Goal: Information Seeking & Learning: Learn about a topic

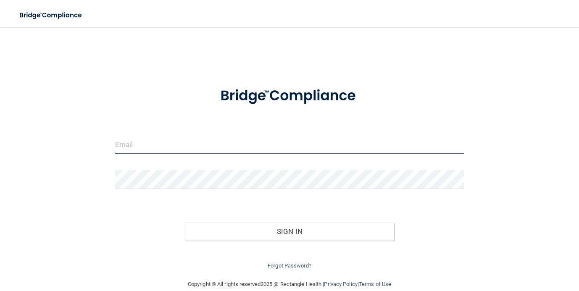
type input "[PERSON_NAME][EMAIL_ADDRESS][DOMAIN_NAME]"
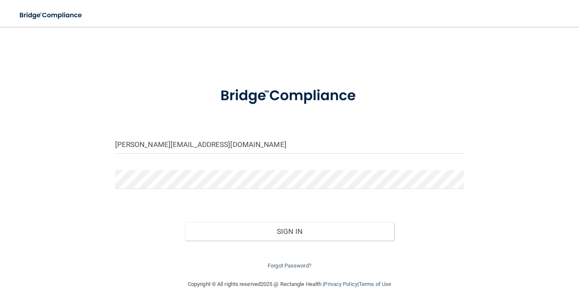
click at [247, 241] on div "Forgot Password?" at bounding box center [290, 256] width 362 height 30
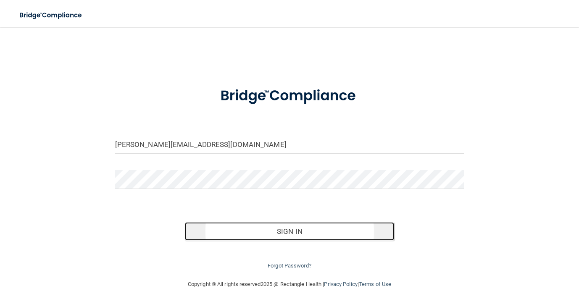
click at [247, 236] on button "Sign In" at bounding box center [289, 231] width 209 height 18
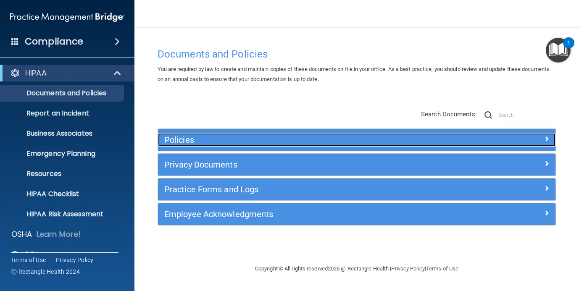
click at [547, 139] on span at bounding box center [546, 139] width 5 height 10
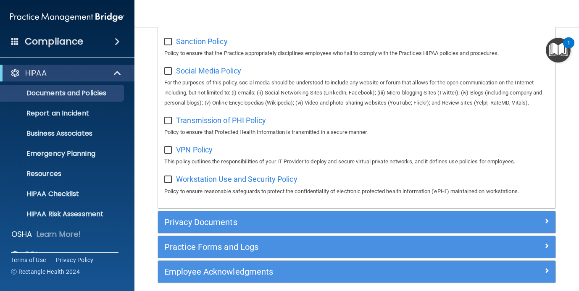
scroll to position [709, 0]
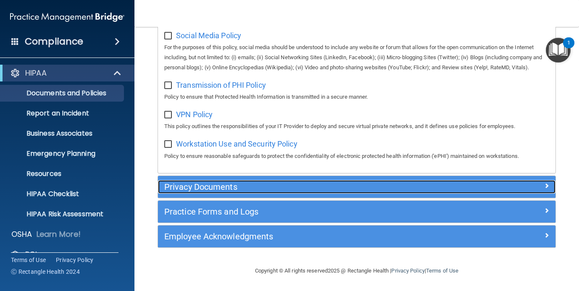
click at [389, 183] on h5 "Privacy Documents" at bounding box center [307, 186] width 286 height 9
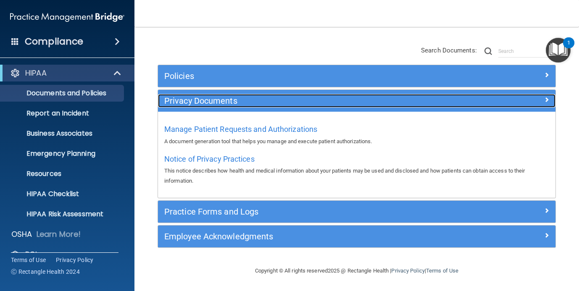
scroll to position [64, 0]
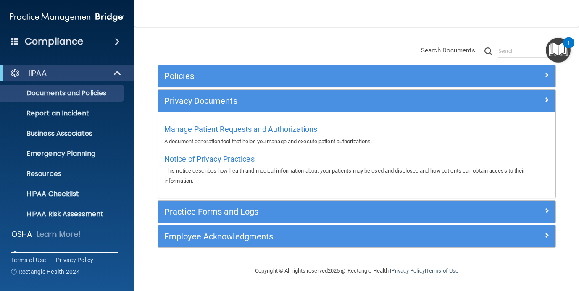
click at [118, 46] on span at bounding box center [117, 42] width 5 height 10
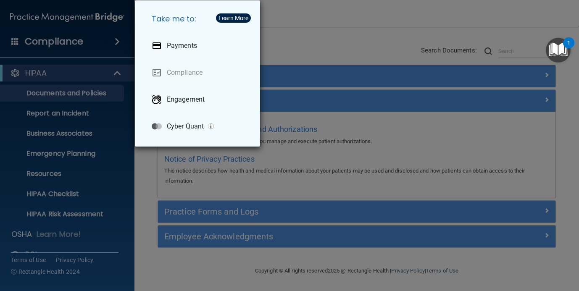
click at [118, 46] on div "Take me to: Payments Compliance Engagement Cyber Quant" at bounding box center [289, 145] width 579 height 291
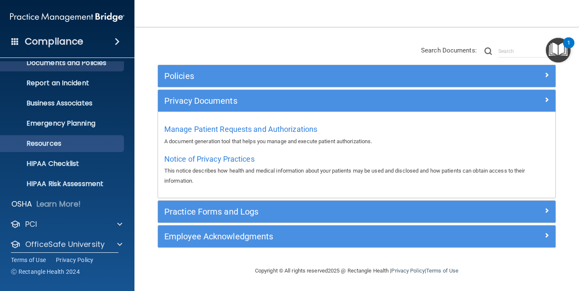
scroll to position [58, 0]
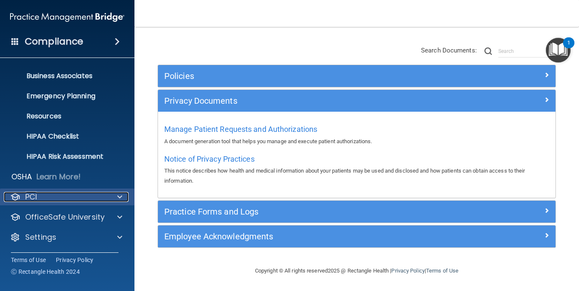
click at [106, 197] on div "PCI" at bounding box center [56, 197] width 104 height 10
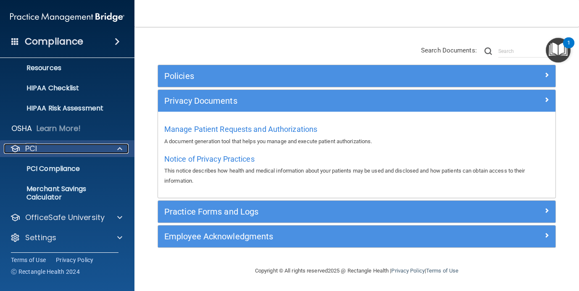
scroll to position [0, 0]
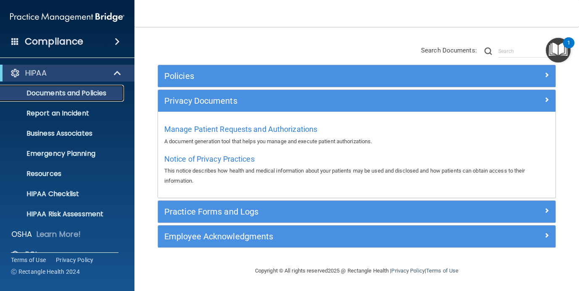
click at [102, 91] on p "Documents and Policies" at bounding box center [62, 93] width 115 height 8
click at [123, 47] on div "Compliance" at bounding box center [67, 41] width 134 height 18
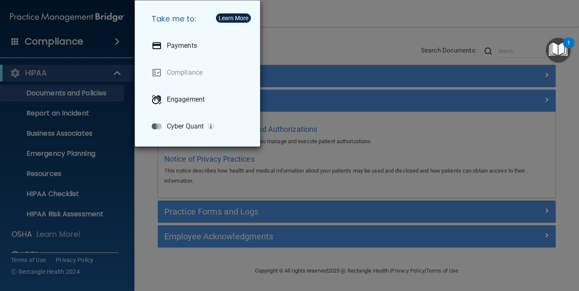
click at [123, 47] on div "Take me to: Payments Compliance Engagement Cyber Quant" at bounding box center [289, 145] width 579 height 291
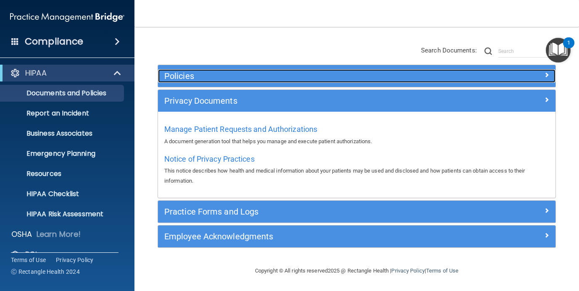
click at [196, 77] on h5 "Policies" at bounding box center [307, 75] width 286 height 9
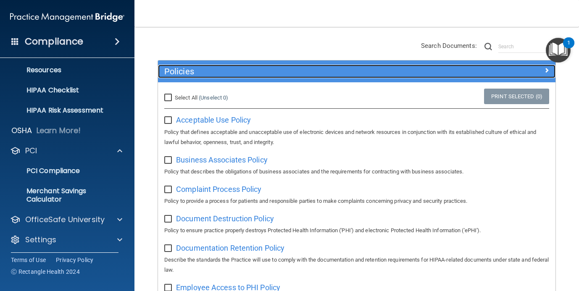
scroll to position [106, 0]
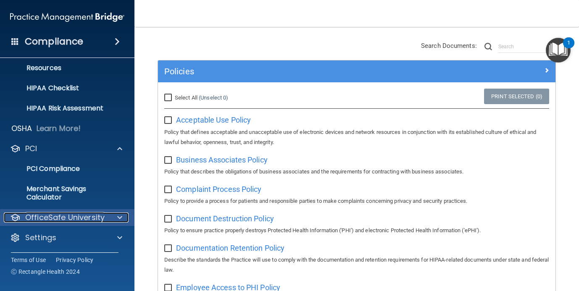
click at [99, 216] on p "OfficeSafe University" at bounding box center [64, 218] width 79 height 10
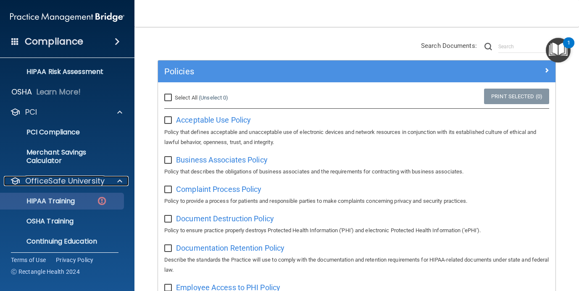
scroll to position [145, 0]
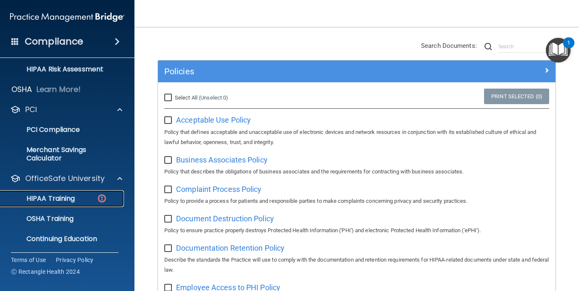
click at [93, 199] on div "HIPAA Training" at bounding box center [62, 198] width 115 height 8
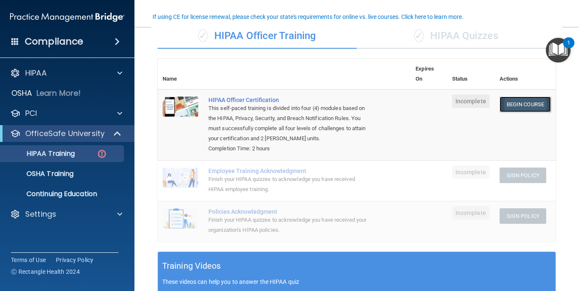
click at [533, 109] on link "Begin Course" at bounding box center [524, 105] width 51 height 16
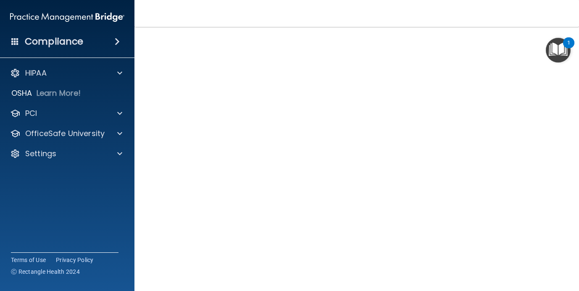
scroll to position [64, 0]
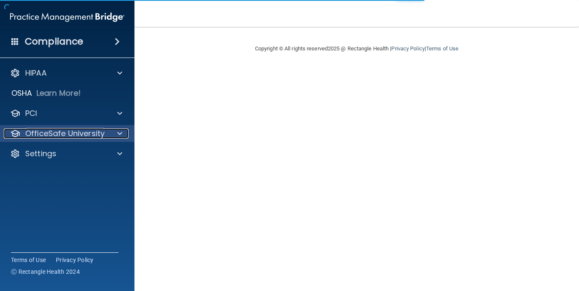
click at [101, 137] on p "OfficeSafe University" at bounding box center [64, 134] width 79 height 10
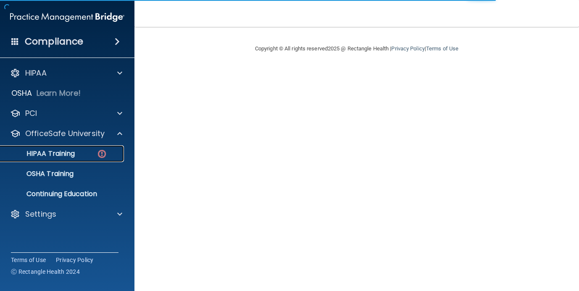
click at [97, 154] on img at bounding box center [102, 154] width 10 height 10
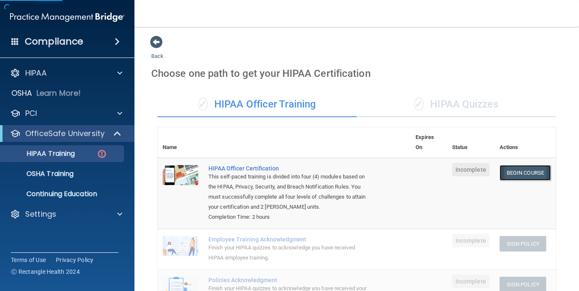
click at [527, 174] on link "Begin Course" at bounding box center [524, 173] width 51 height 16
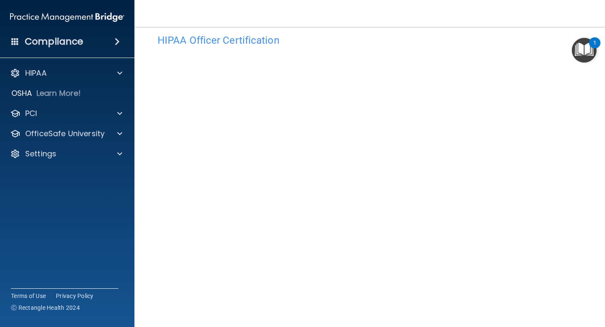
scroll to position [21, 0]
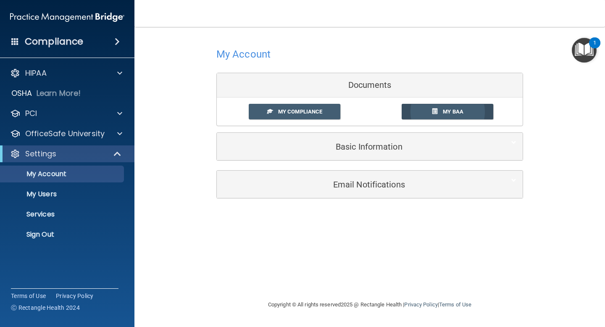
click at [417, 110] on link "My BAA" at bounding box center [447, 112] width 92 height 16
click at [276, 110] on link "My Compliance" at bounding box center [295, 112] width 92 height 16
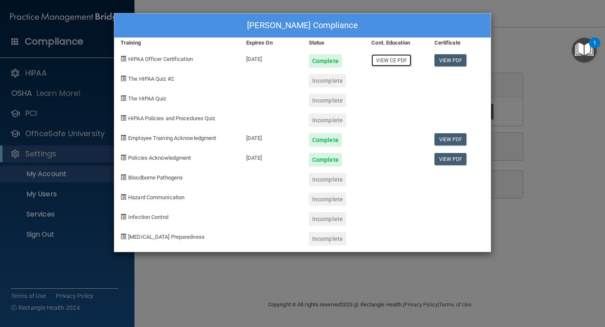
click at [396, 63] on link "View CE PDF" at bounding box center [391, 60] width 40 height 12
